Goal: Task Accomplishment & Management: Use online tool/utility

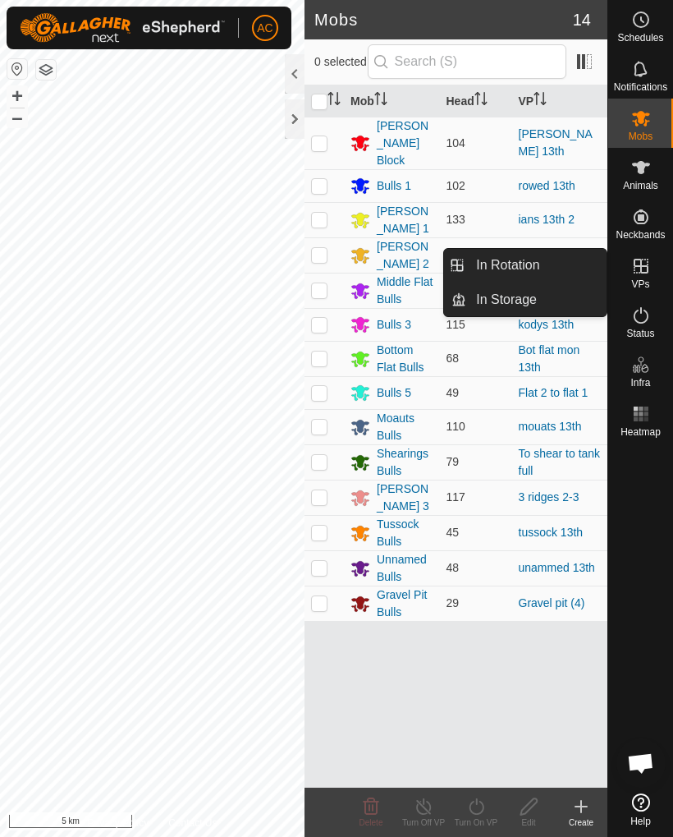
click at [577, 258] on link "In Rotation" at bounding box center [536, 265] width 140 height 33
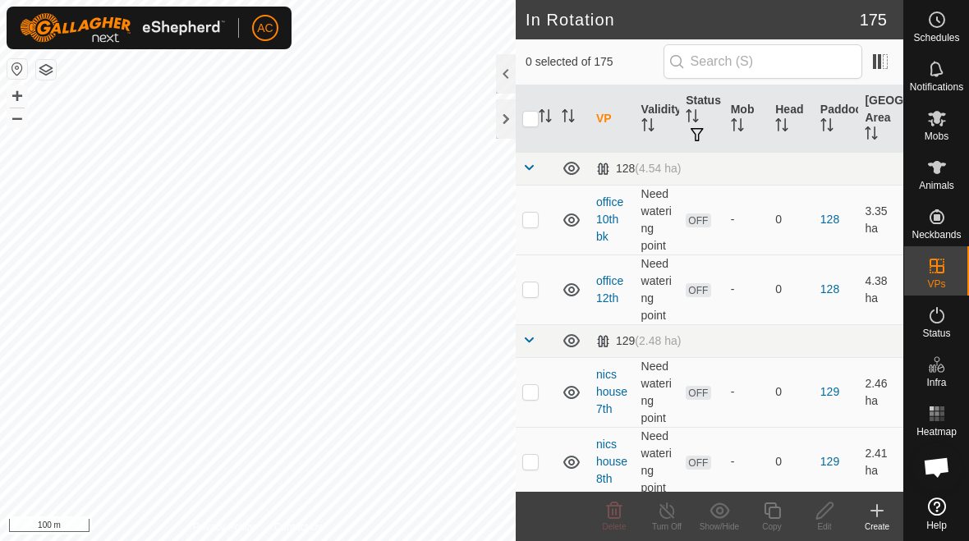
click at [672, 522] on div "Create" at bounding box center [877, 527] width 53 height 12
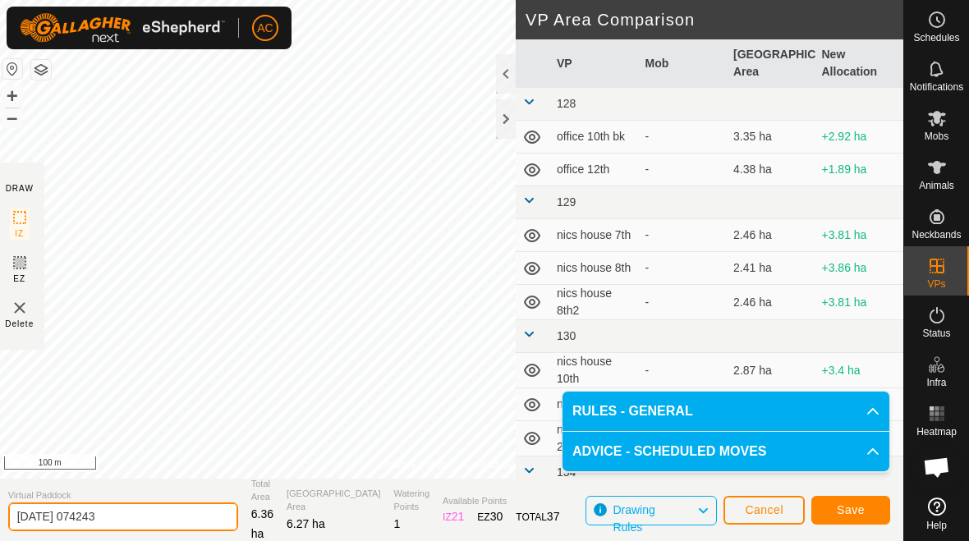
click at [145, 516] on input "[DATE] 074243" at bounding box center [123, 517] width 230 height 29
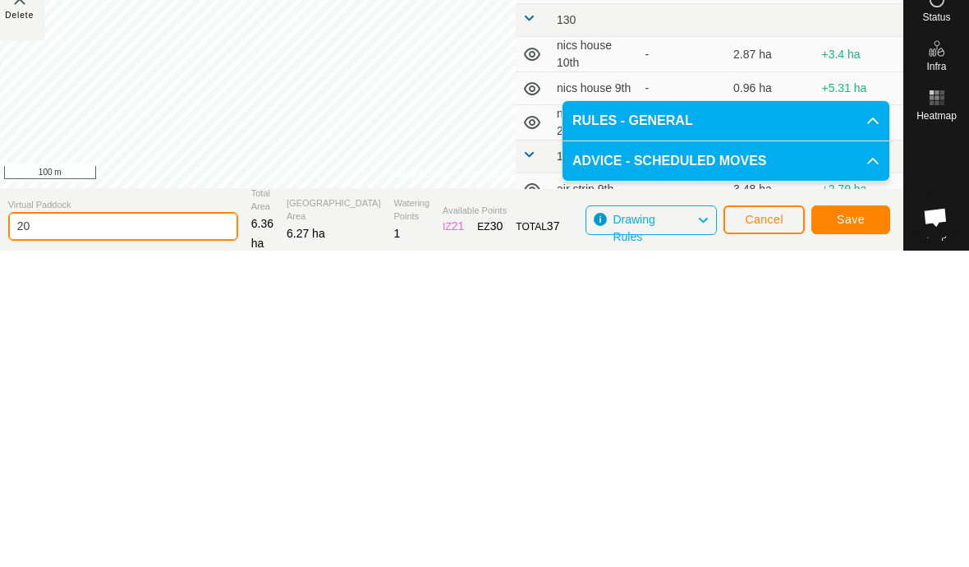
type input "2"
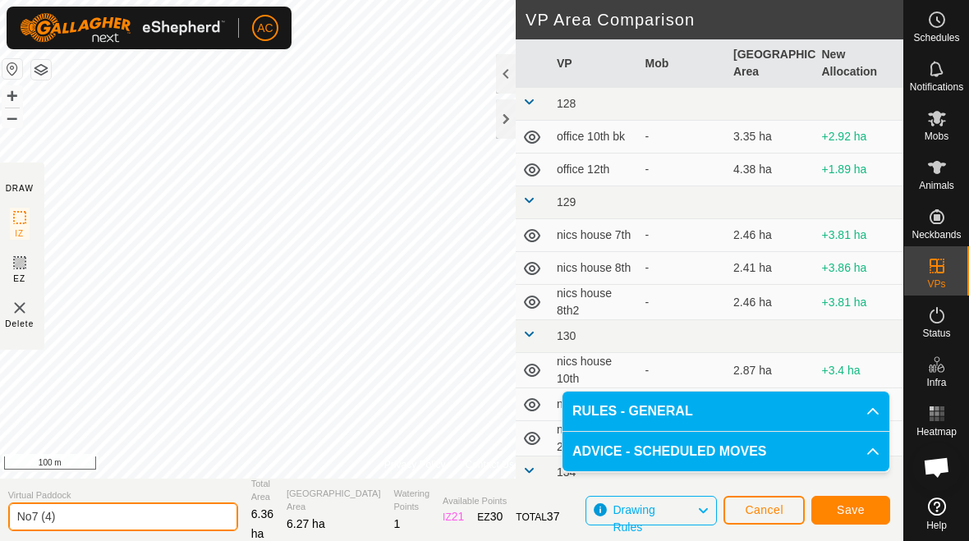
type input "No7 (4)"
click at [672, 518] on button "Save" at bounding box center [850, 510] width 79 height 29
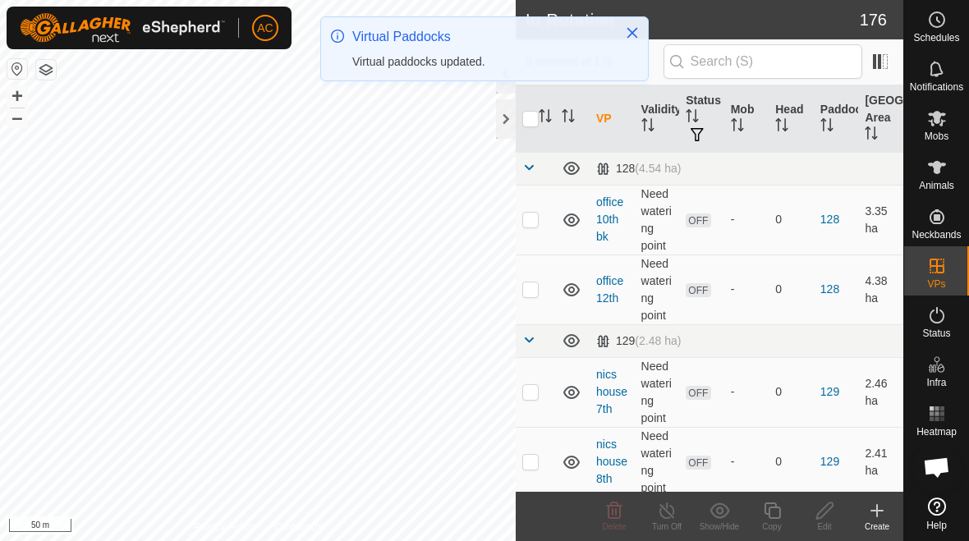
click at [672, 511] on icon at bounding box center [876, 511] width 11 height 0
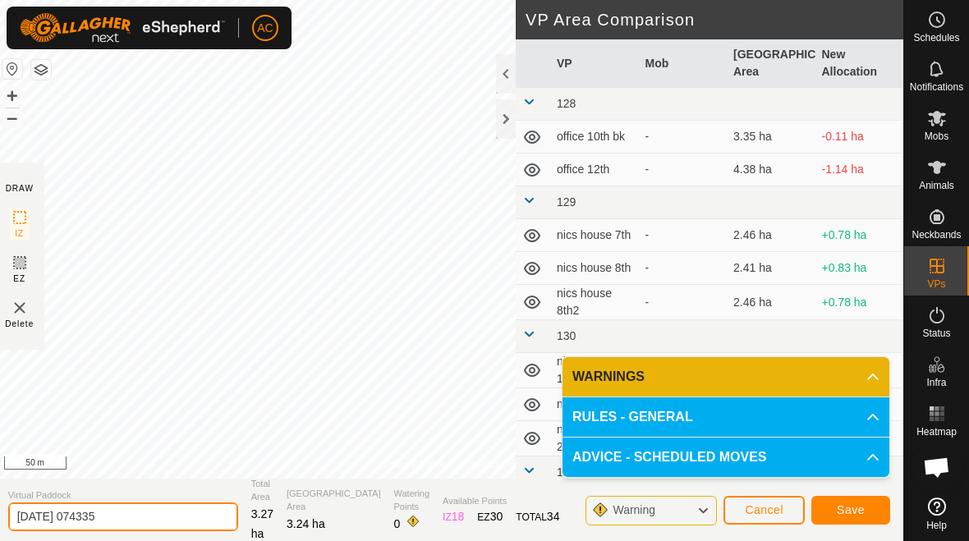
click at [154, 504] on input "[DATE] 074335" at bounding box center [123, 517] width 230 height 29
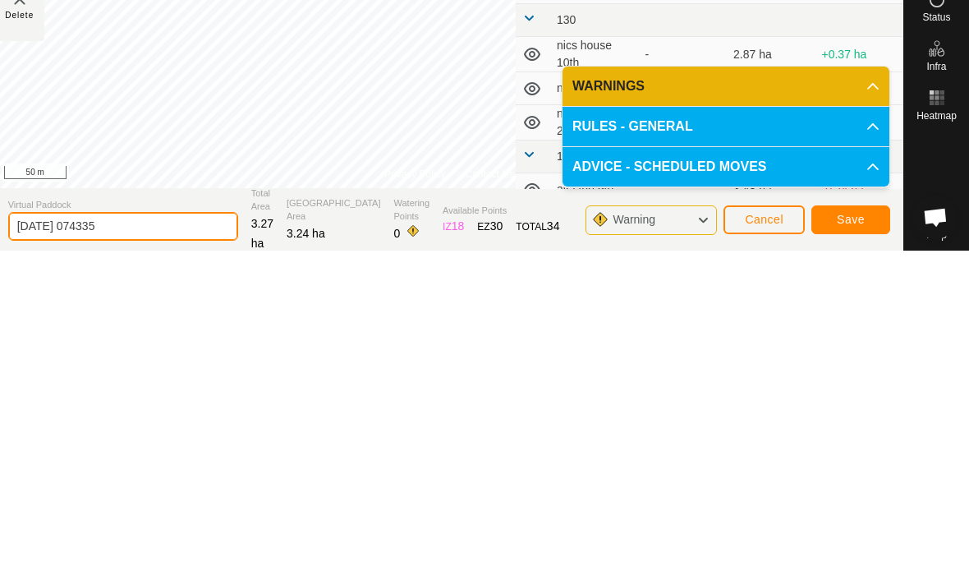
click at [165, 528] on input "[DATE] 074335" at bounding box center [123, 542] width 230 height 29
click at [149, 528] on input "[DATE] 074335" at bounding box center [123, 542] width 230 height 29
type input "2"
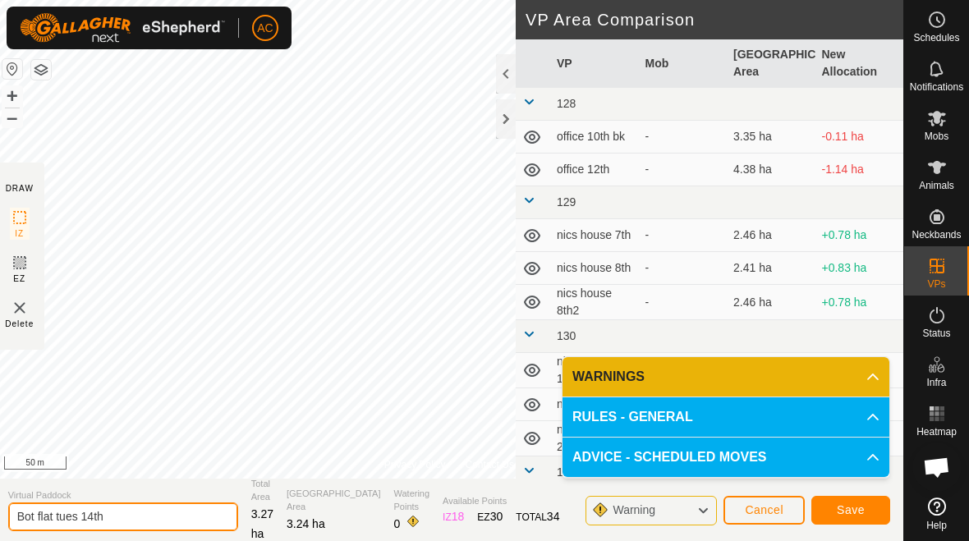
type input "Bot flat tues 14th"
click at [672, 501] on button "Save" at bounding box center [850, 510] width 79 height 29
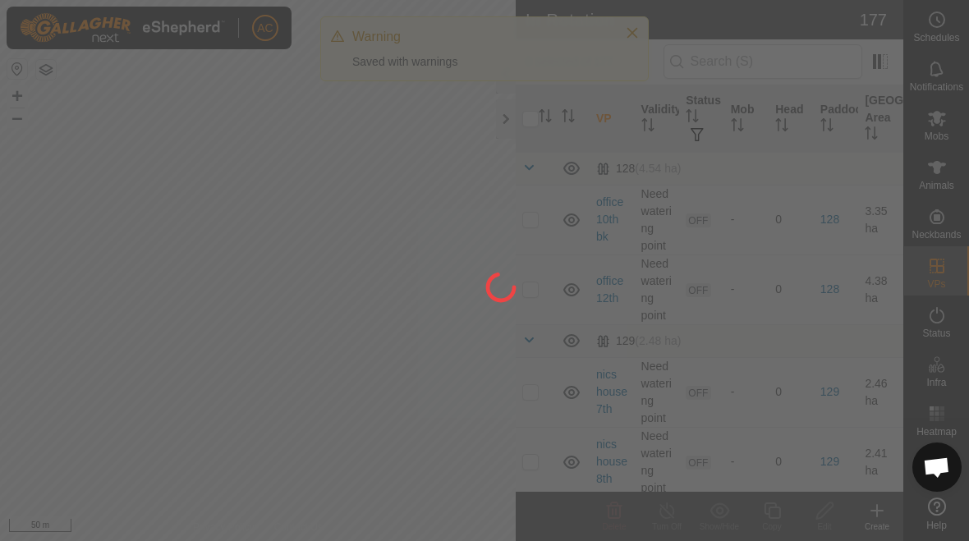
click at [627, 30] on div at bounding box center [484, 270] width 969 height 541
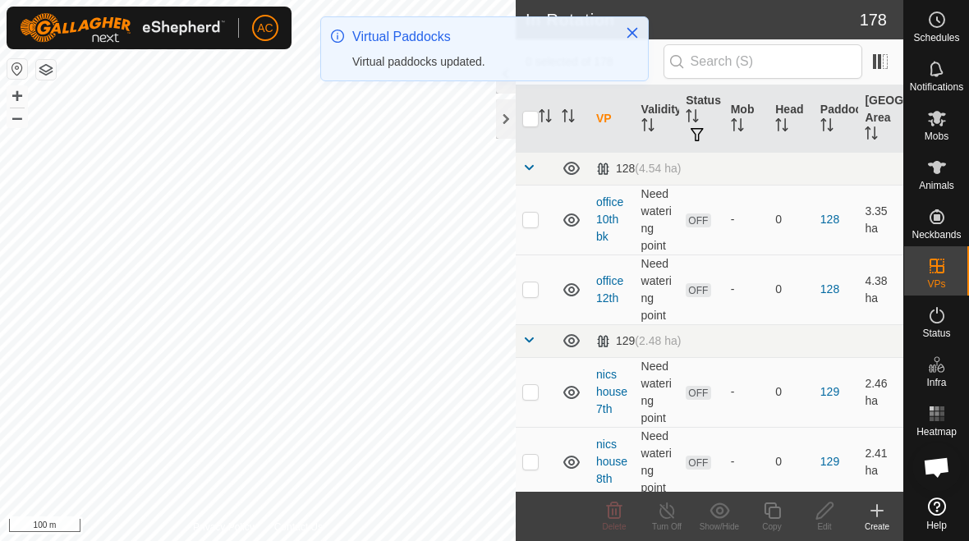
click at [635, 39] on icon "Close" at bounding box center [632, 32] width 13 height 13
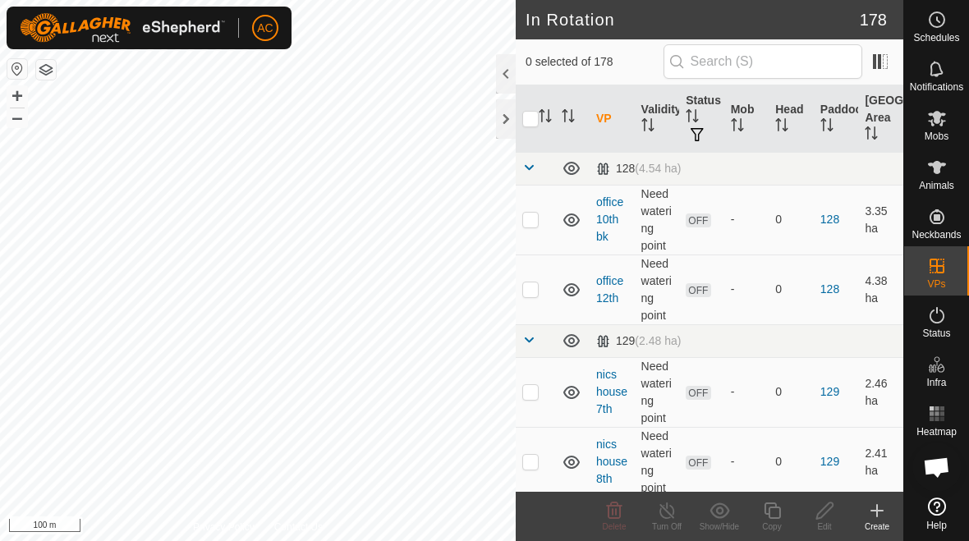
click at [672, 518] on icon at bounding box center [877, 511] width 20 height 20
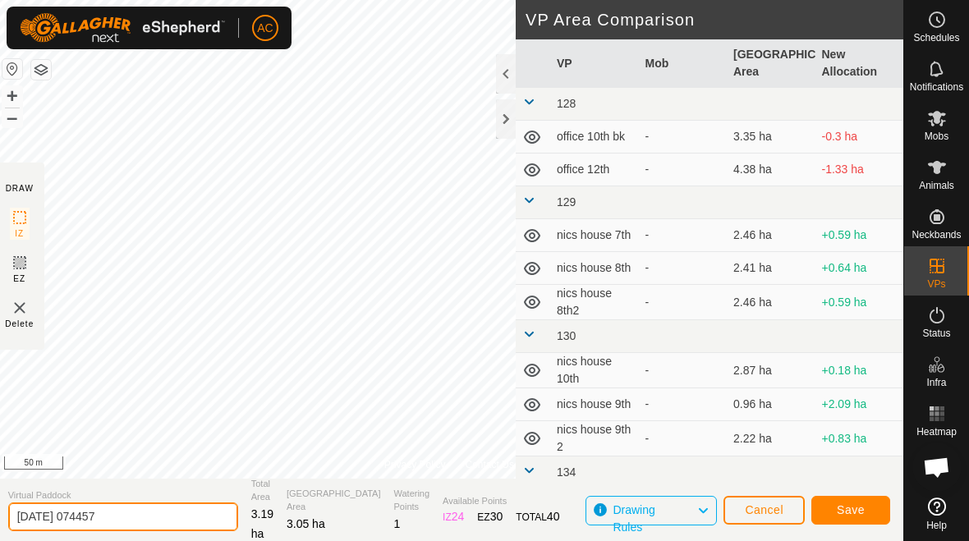
click at [162, 514] on input "[DATE] 074457" at bounding box center [123, 517] width 230 height 29
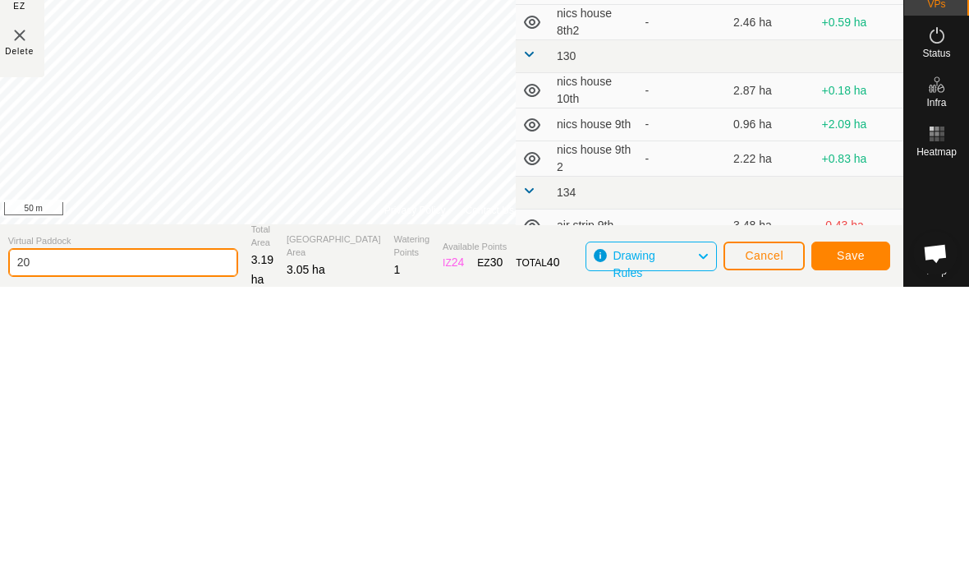
type input "2"
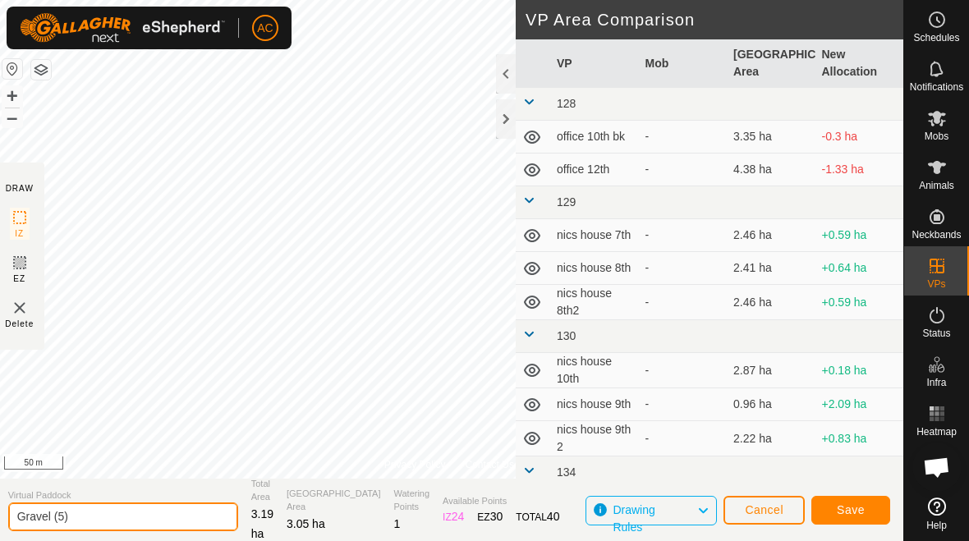
type input "Gravel (5)"
click at [672, 520] on button "Save" at bounding box center [850, 510] width 79 height 29
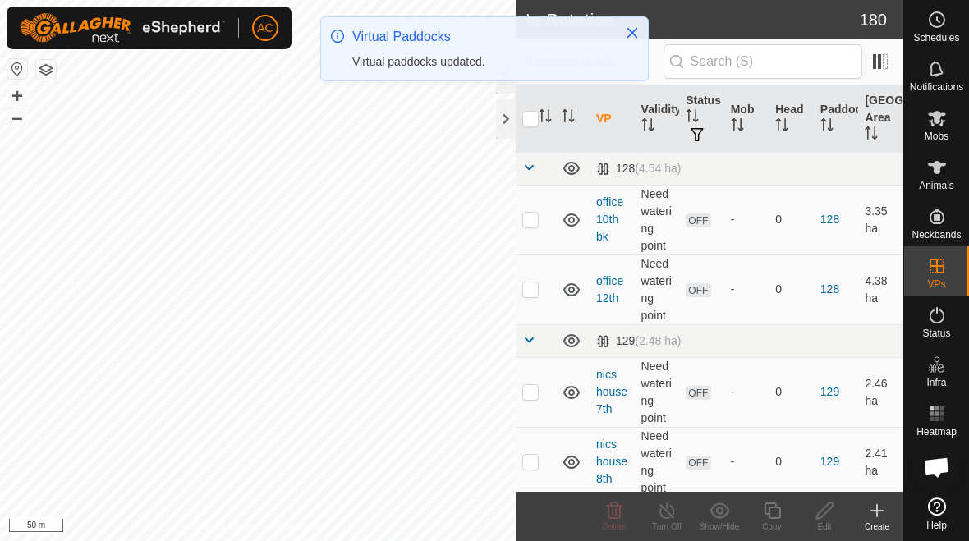
click at [672, 525] on div "Create" at bounding box center [877, 527] width 53 height 12
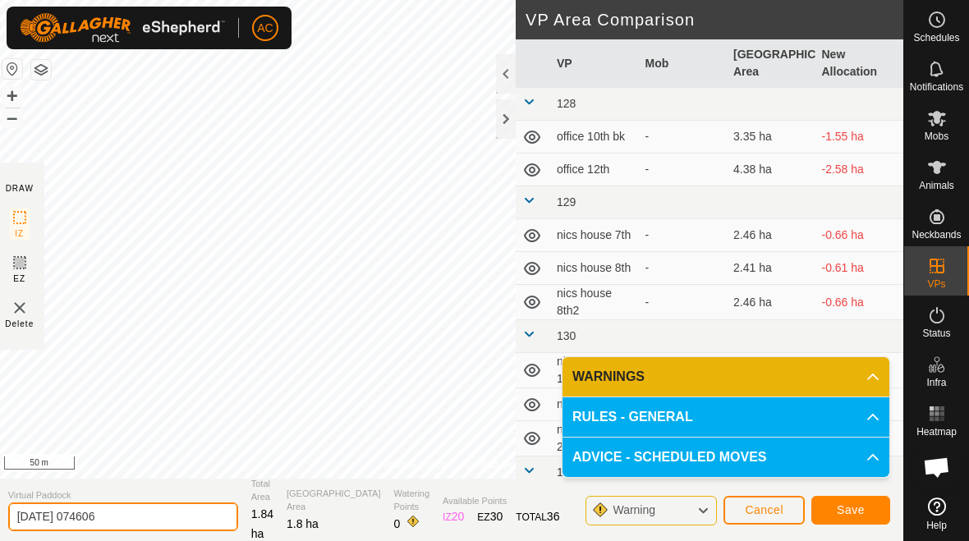
click at [148, 524] on input "[DATE] 074606" at bounding box center [123, 517] width 230 height 29
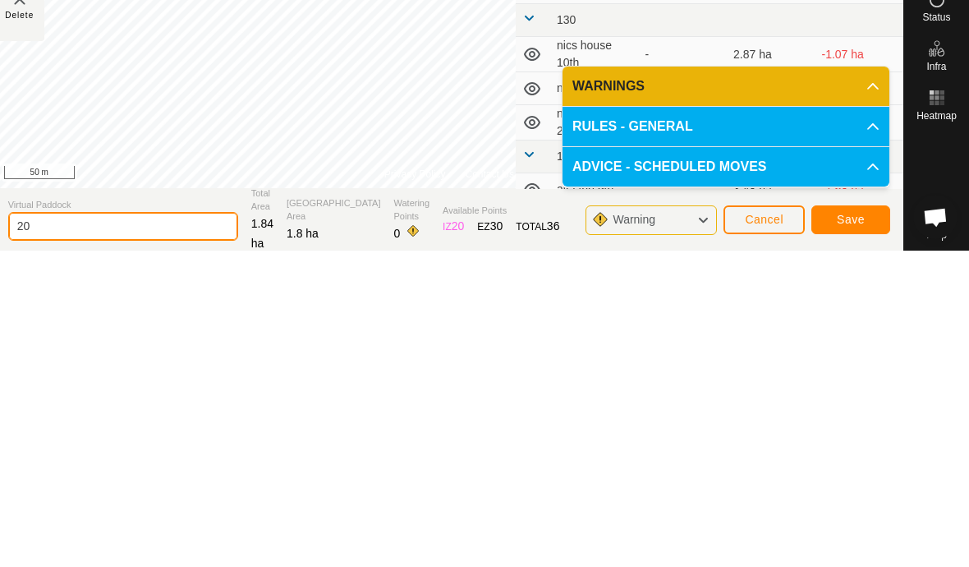
type input "2"
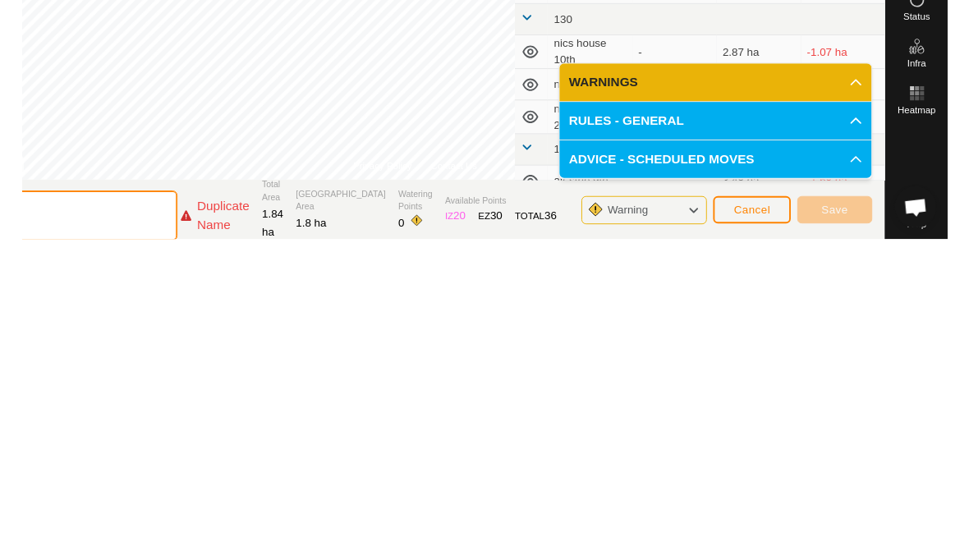
scroll to position [2, 0]
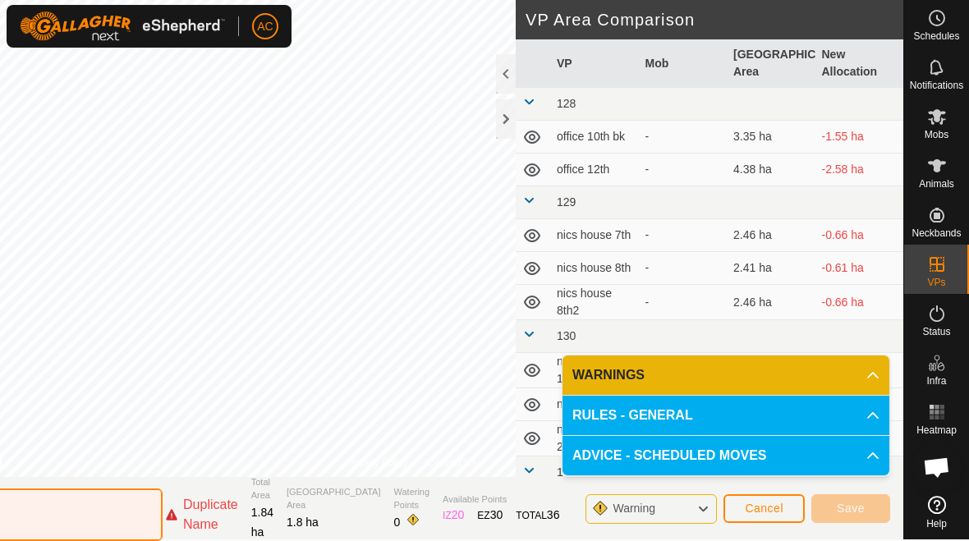
click at [143, 520] on input "Flat 1 (2)" at bounding box center [48, 515] width 230 height 53
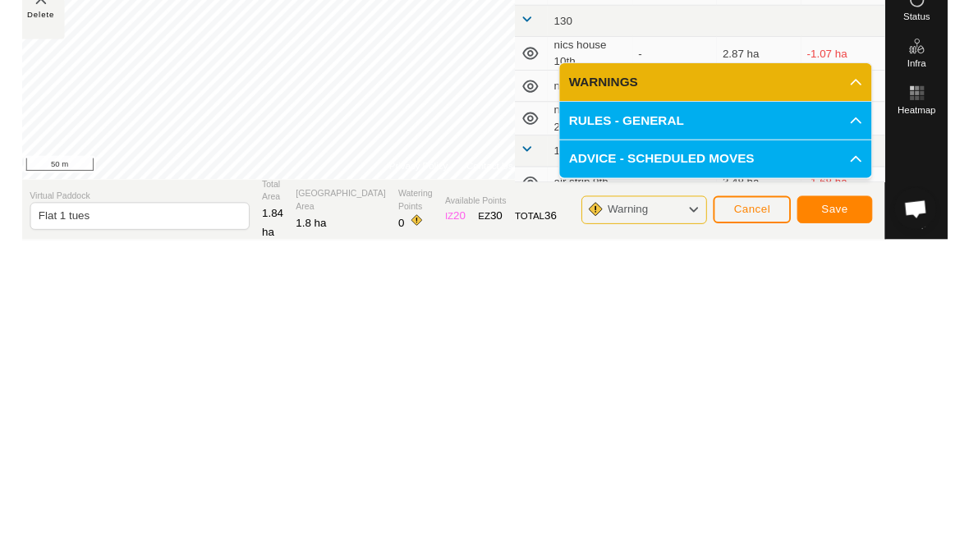
scroll to position [0, 0]
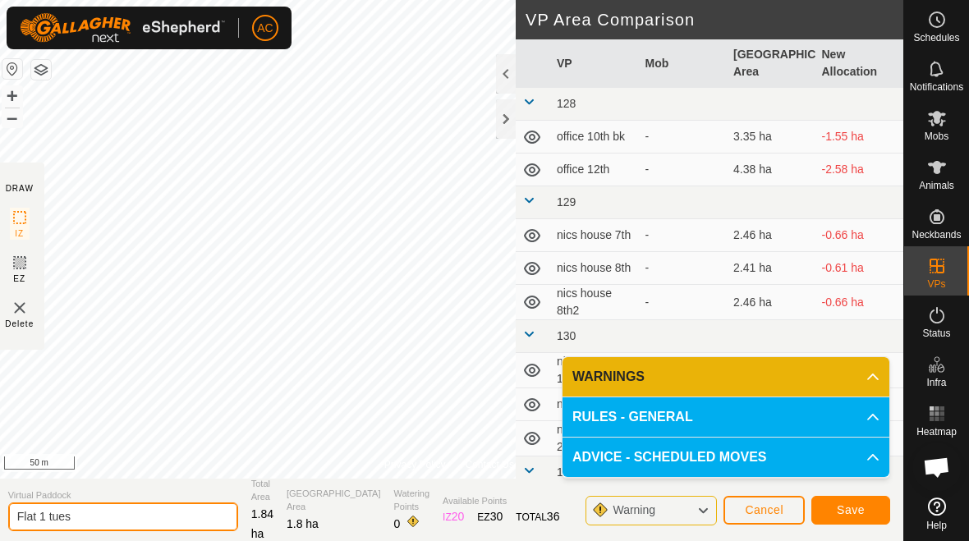
type input "Flat 1 tues"
click at [672, 512] on span "Save" at bounding box center [851, 509] width 28 height 13
